Goal: Information Seeking & Learning: Learn about a topic

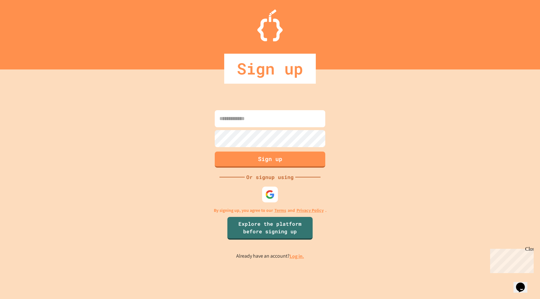
click at [242, 114] on input at bounding box center [270, 118] width 111 height 17
click at [270, 196] on img at bounding box center [270, 194] width 10 height 10
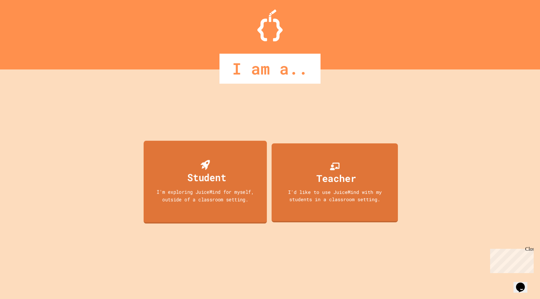
click at [200, 217] on div "Student I'm exploring JuiceMind for myself, outside of a classroom setting." at bounding box center [205, 182] width 123 height 83
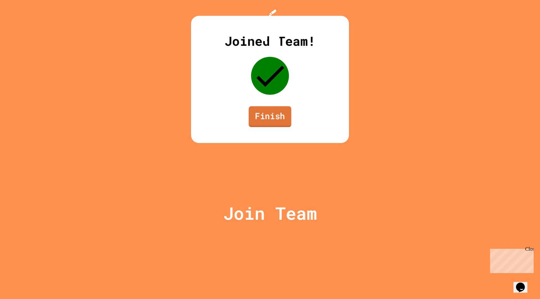
click at [264, 127] on link "Finish" at bounding box center [270, 116] width 43 height 21
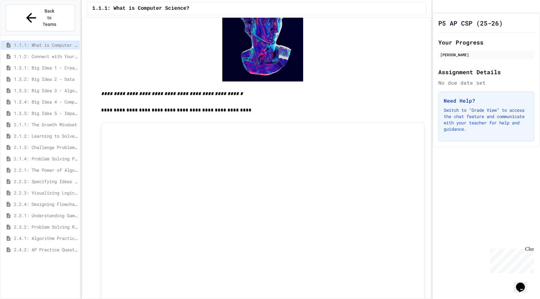
scroll to position [338, 0]
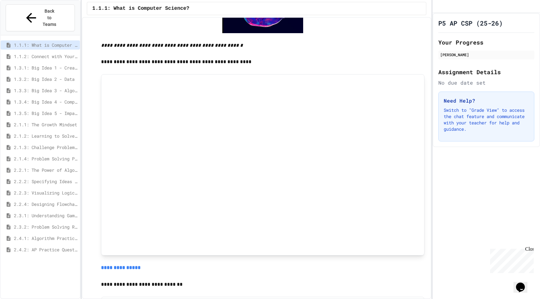
click at [123, 80] on iframe at bounding box center [262, 165] width 313 height 171
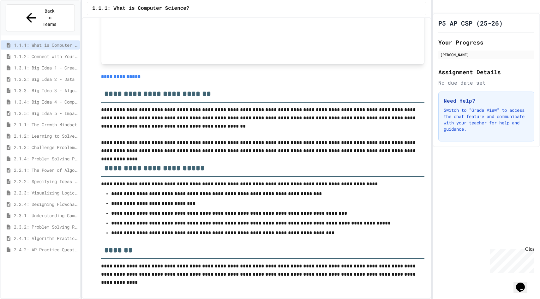
scroll to position [2616, 0]
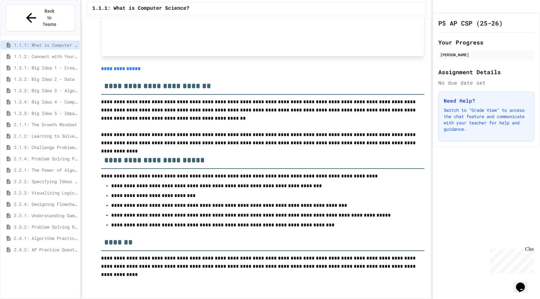
click at [39, 53] on span "1.1.2: Connect with Your World" at bounding box center [45, 56] width 63 height 7
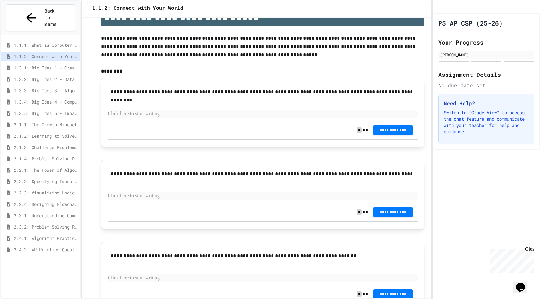
scroll to position [23, 0]
